Goal: Transaction & Acquisition: Purchase product/service

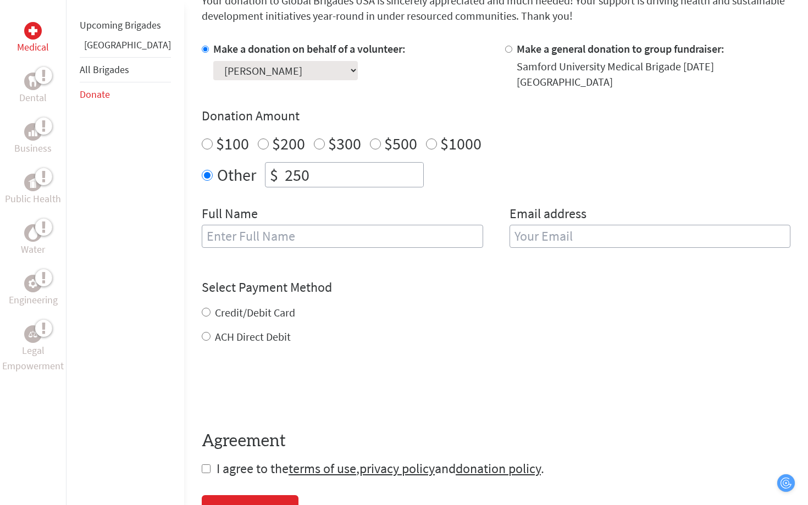
scroll to position [316, 0]
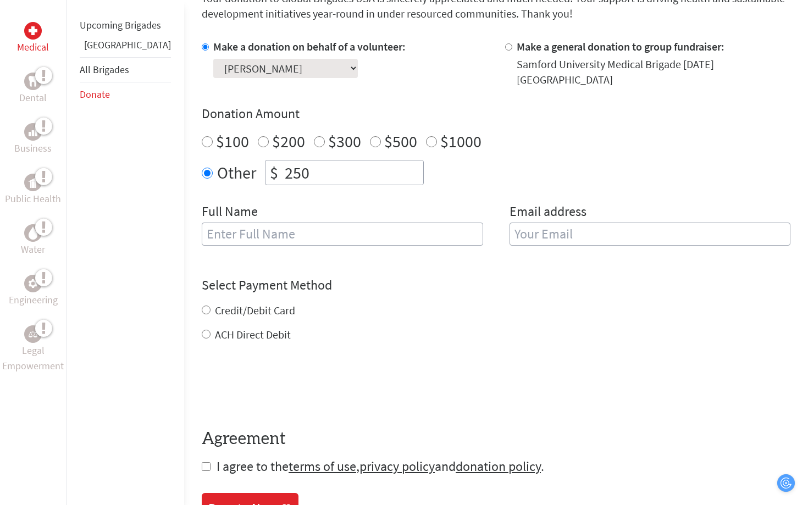
click at [359, 222] on input "text" at bounding box center [342, 233] width 281 height 23
type input "[PERSON_NAME]"
type input "[EMAIL_ADDRESS][DOMAIN_NAME]"
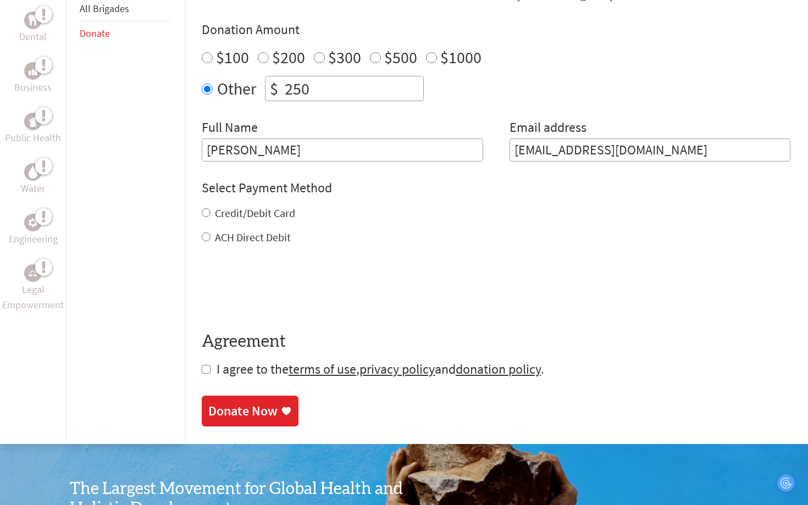
scroll to position [416, 0]
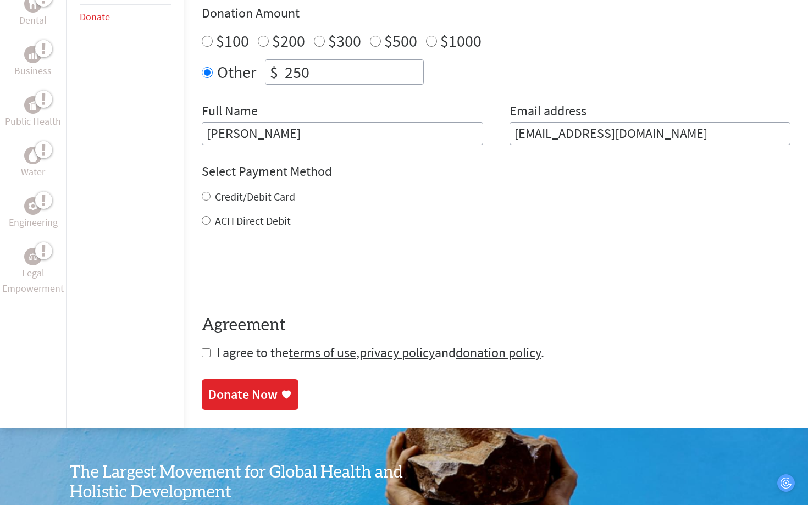
click at [202, 192] on input "Credit/Debit Card" at bounding box center [206, 196] width 9 height 9
radio input "true"
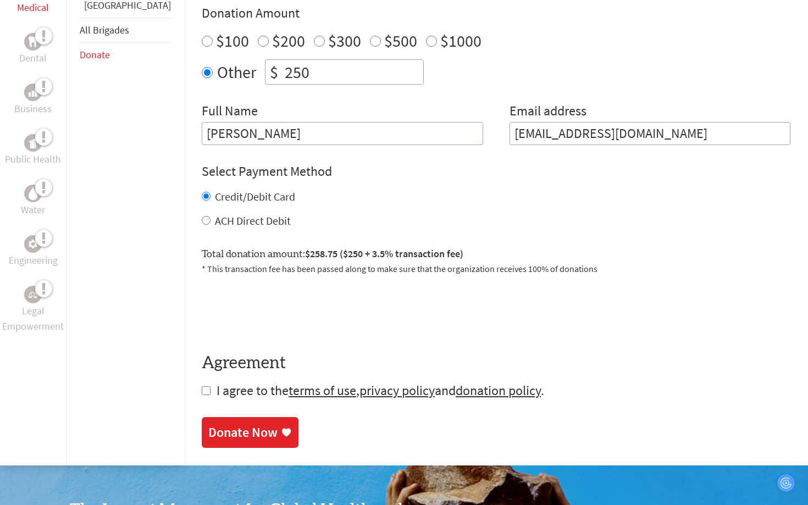
click at [202, 386] on input "checkbox" at bounding box center [206, 390] width 9 height 9
checkbox input "true"
click at [208, 425] on div "Donate Now" at bounding box center [242, 434] width 69 height 18
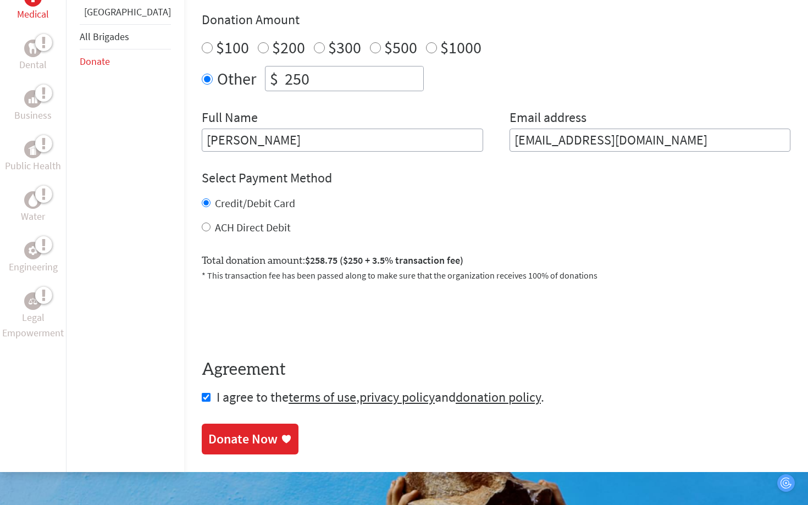
scroll to position [420, 0]
